Goal: Task Accomplishment & Management: Manage account settings

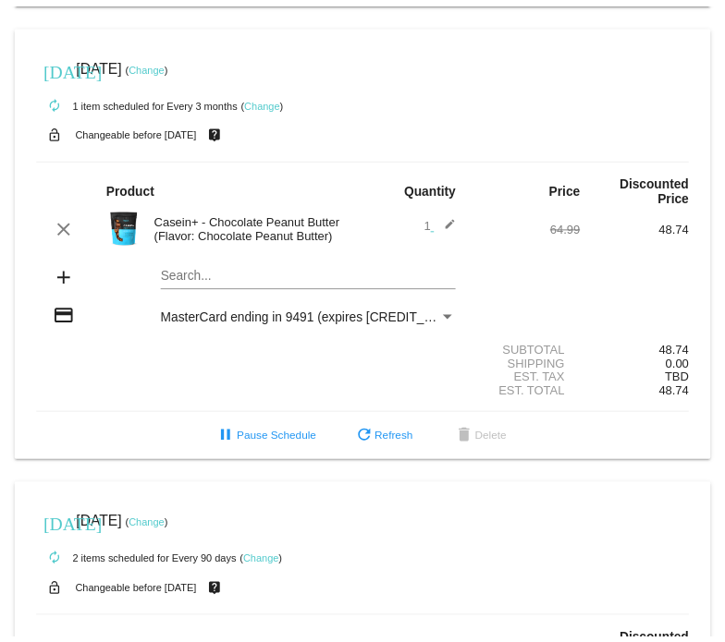
scroll to position [447, 0]
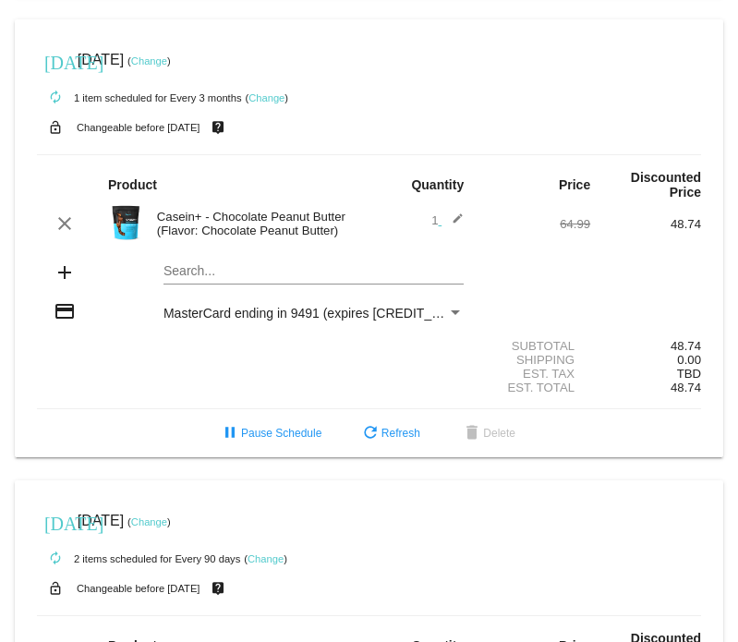
click at [277, 94] on link "Change" at bounding box center [267, 97] width 36 height 11
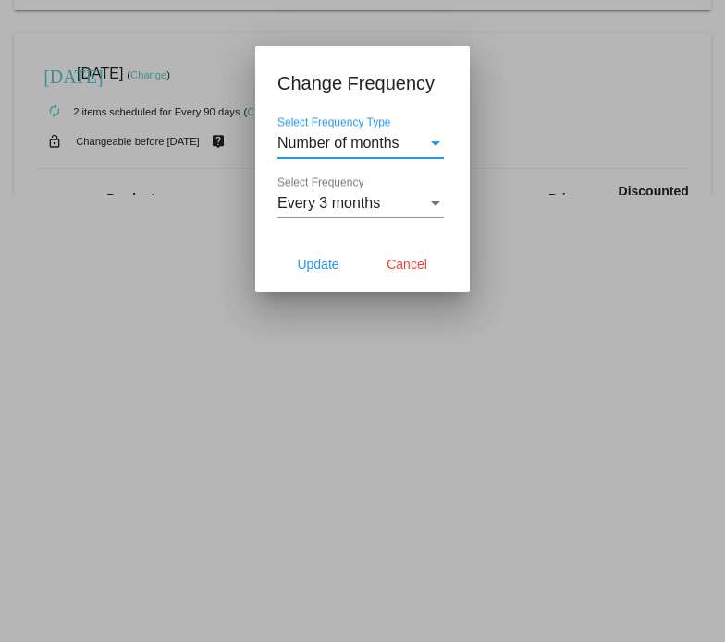
click at [427, 209] on div "Select Frequency" at bounding box center [435, 203] width 17 height 17
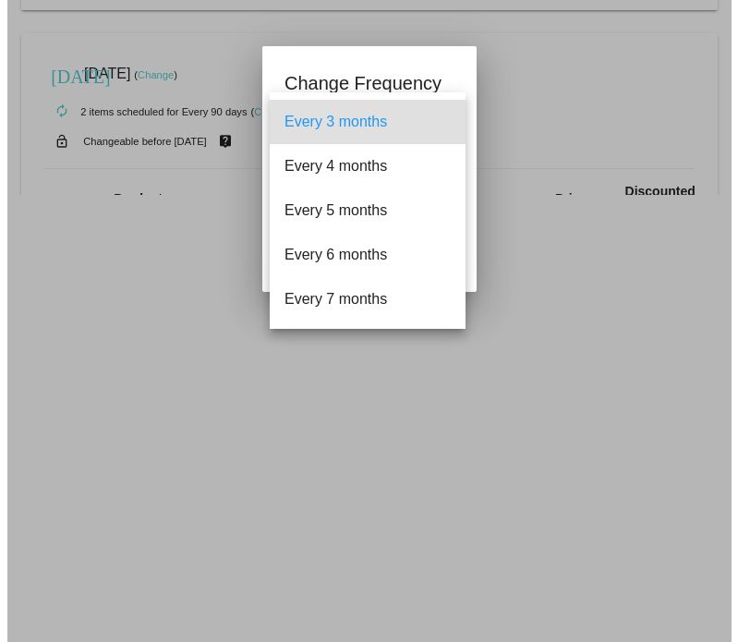
scroll to position [86, 0]
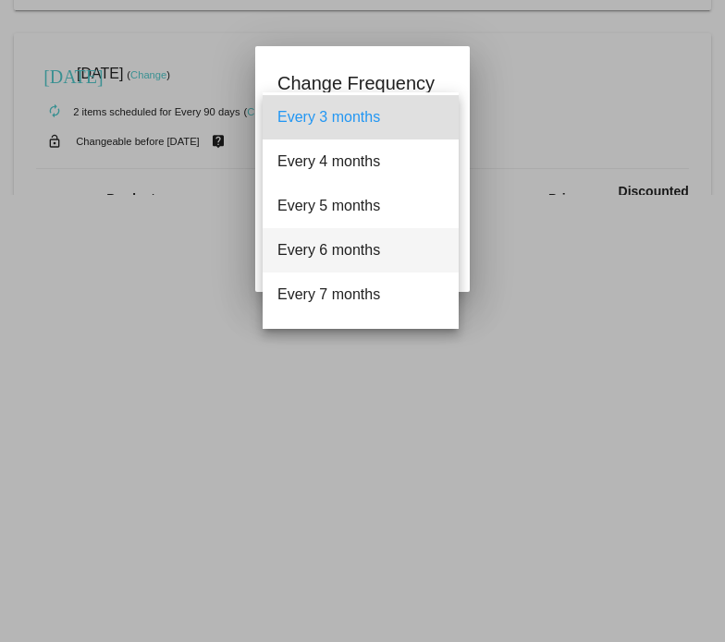
click at [335, 258] on span "Every 6 months" at bounding box center [360, 250] width 166 height 44
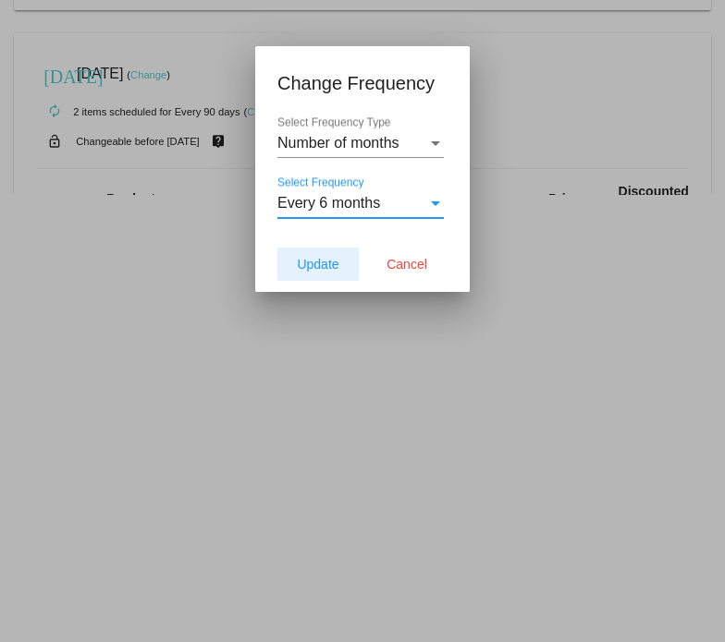
click at [316, 273] on button "Update" at bounding box center [317, 264] width 81 height 33
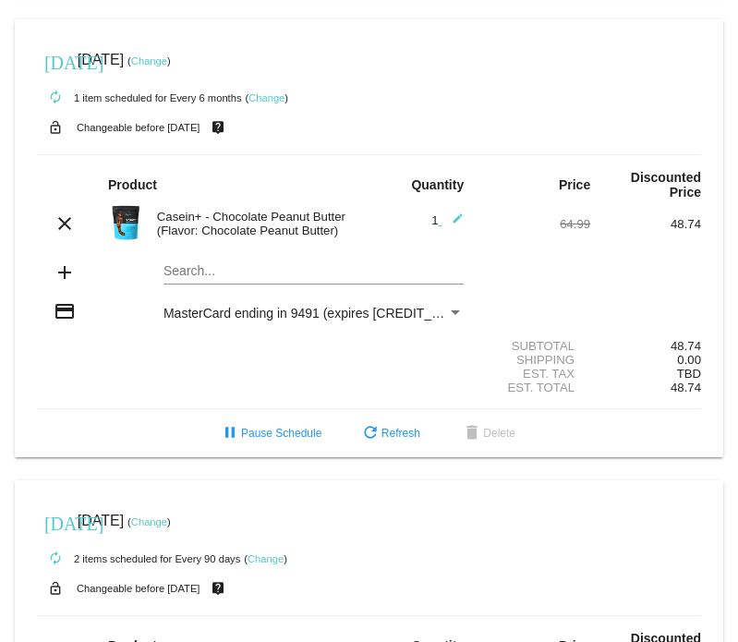
click at [167, 61] on link "Change" at bounding box center [149, 60] width 36 height 11
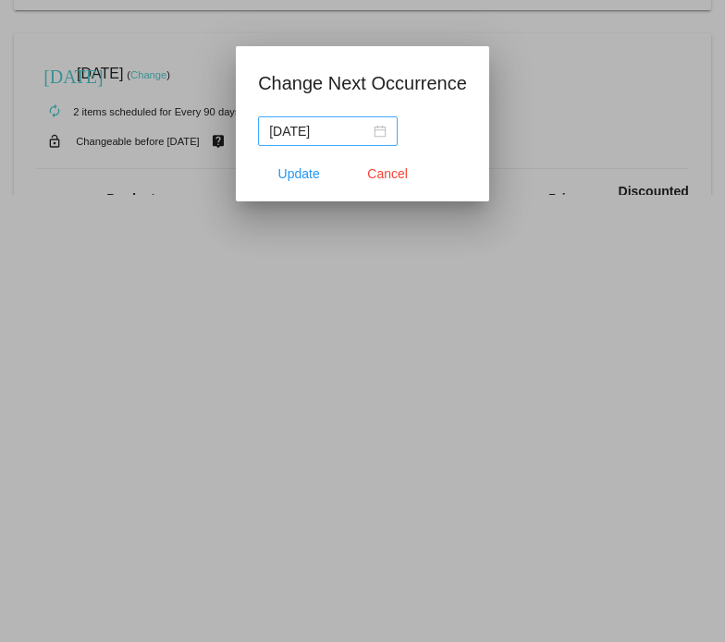
click at [387, 131] on nz-date-picker "[DATE]" at bounding box center [328, 131] width 140 height 30
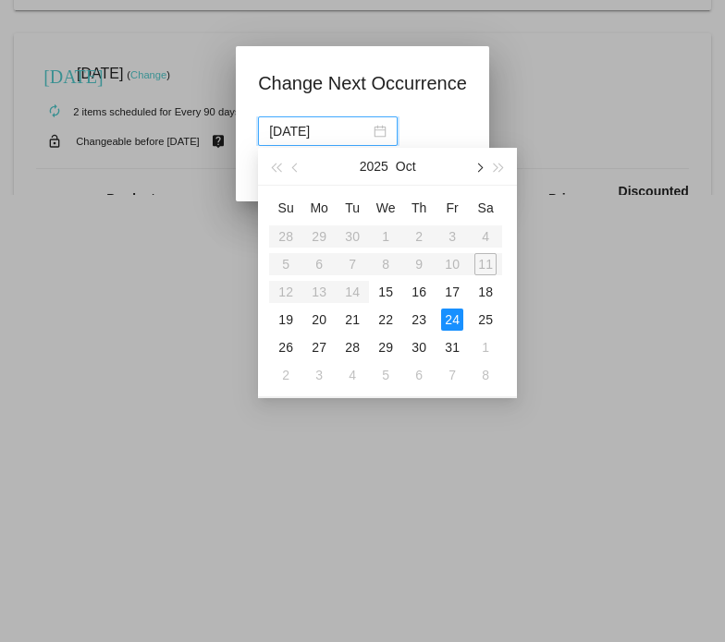
click at [479, 167] on span "button" at bounding box center [478, 167] width 9 height 9
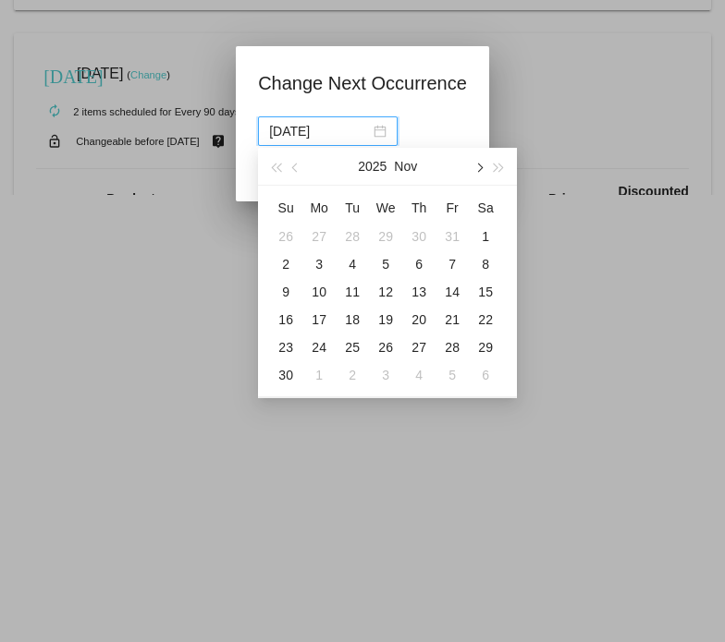
click at [479, 167] on span "button" at bounding box center [478, 167] width 9 height 9
click at [453, 265] on div "12" at bounding box center [452, 264] width 22 height 22
type input "[DATE]"
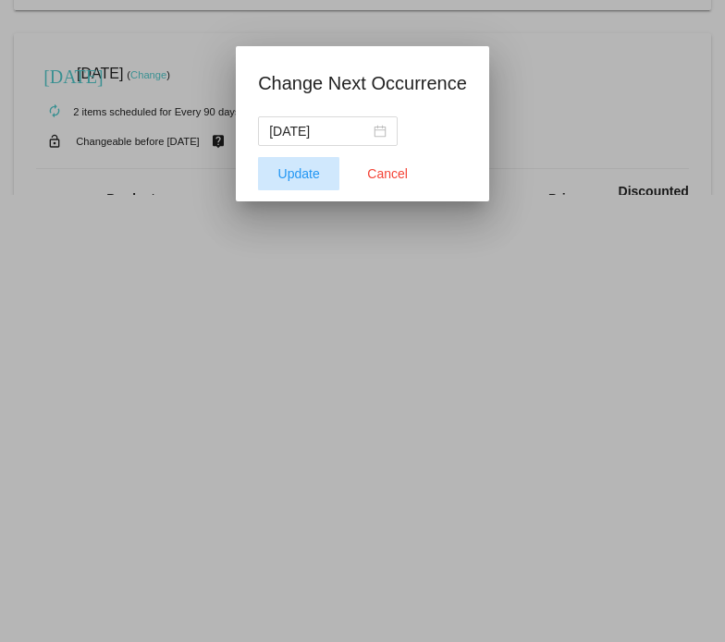
click at [288, 171] on span "Update" at bounding box center [299, 173] width 42 height 15
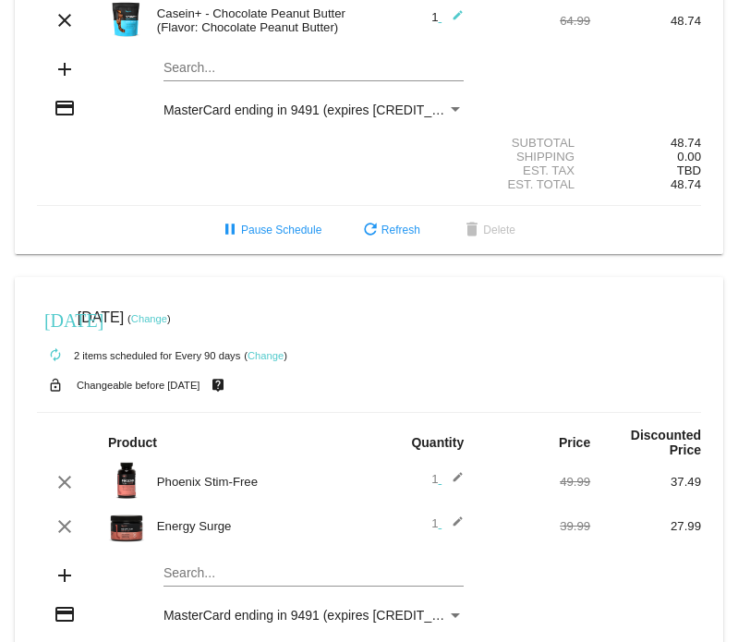
scroll to position [650, 0]
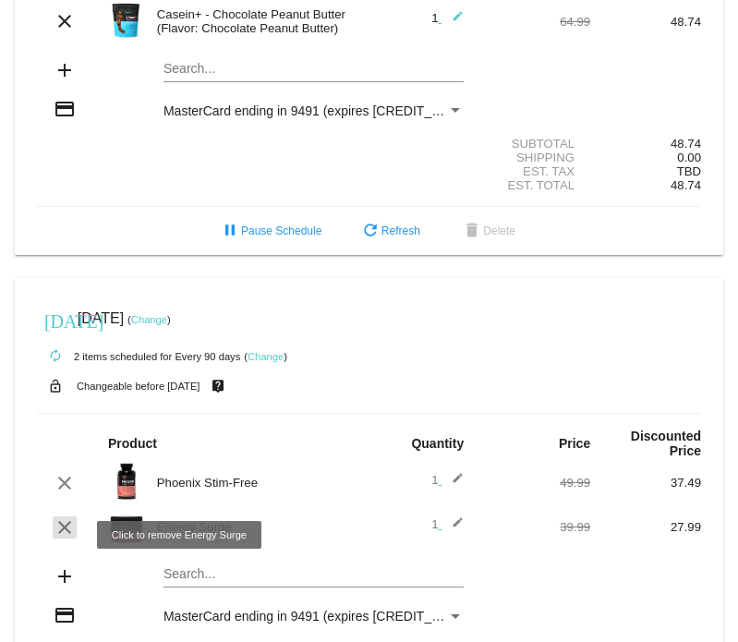
click at [55, 539] on mat-icon "clear" at bounding box center [65, 528] width 22 height 22
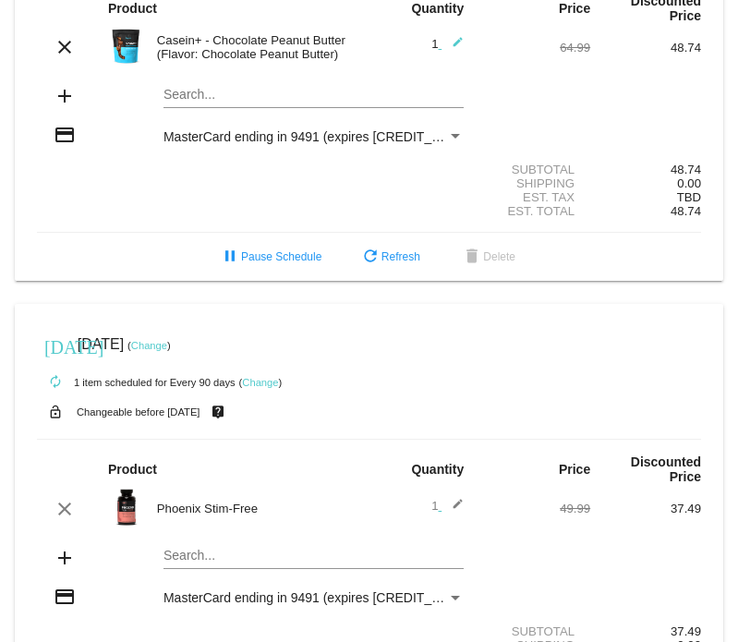
scroll to position [651, 0]
